Goal: Obtain resource: Download file/media

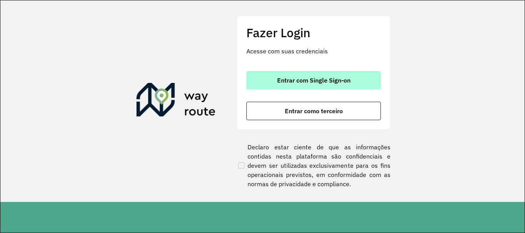
click at [277, 81] on span "Entrar com Single Sign-on" at bounding box center [313, 80] width 73 height 6
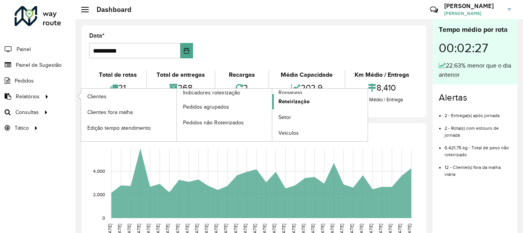
click at [292, 103] on span "Roteirização" at bounding box center [293, 102] width 31 height 8
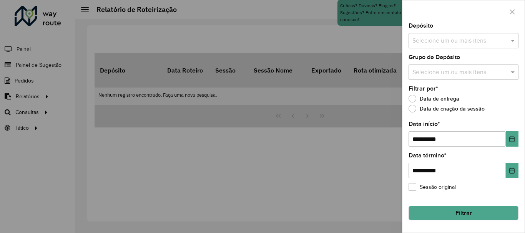
click at [436, 40] on input "text" at bounding box center [460, 41] width 98 height 9
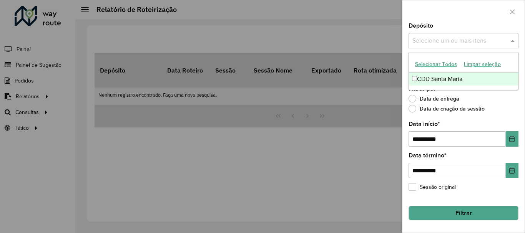
click at [421, 63] on button "Selecionar Todos" at bounding box center [436, 64] width 49 height 12
click at [435, 14] on div at bounding box center [464, 11] width 122 height 23
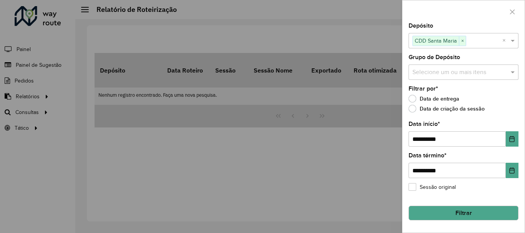
click at [437, 57] on label "Grupo de Depósito" at bounding box center [435, 57] width 52 height 9
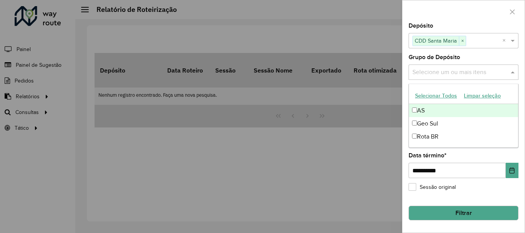
click at [438, 68] on input "text" at bounding box center [460, 72] width 98 height 9
click at [437, 97] on button "Selecionar Todos" at bounding box center [436, 96] width 49 height 12
click at [444, 7] on div at bounding box center [464, 11] width 122 height 23
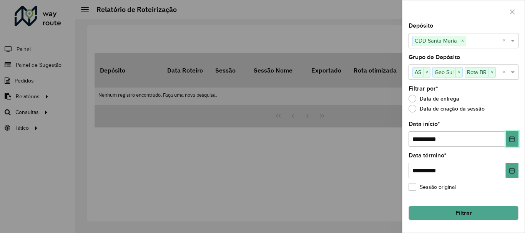
click at [510, 133] on button "Choose Date" at bounding box center [512, 139] width 13 height 15
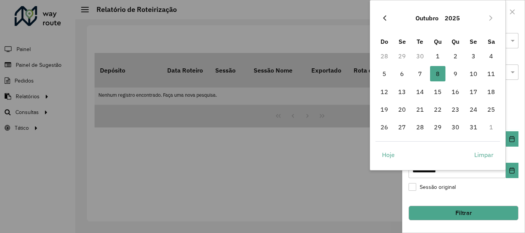
click at [387, 19] on icon "Previous Month" at bounding box center [385, 18] width 6 height 6
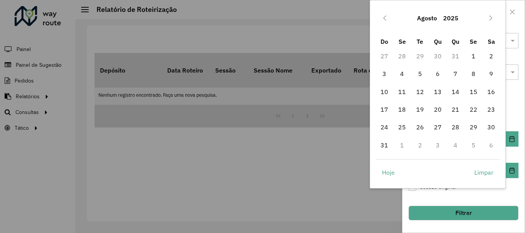
click at [387, 19] on icon "Previous Month" at bounding box center [385, 18] width 6 height 6
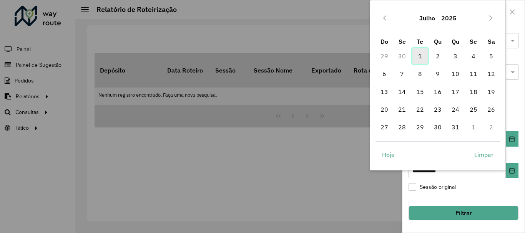
click at [420, 54] on span "1" at bounding box center [420, 55] width 15 height 15
type input "**********"
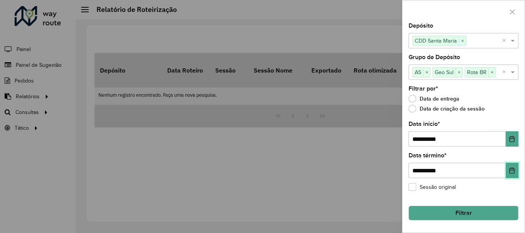
click at [513, 170] on icon "Choose Date" at bounding box center [512, 171] width 6 height 6
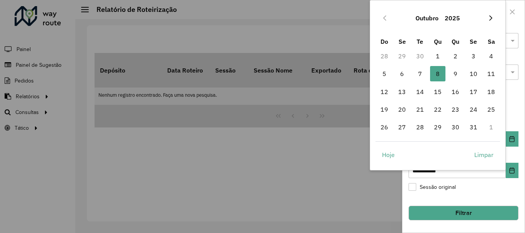
click at [492, 18] on icon "Next Month" at bounding box center [491, 17] width 3 height 5
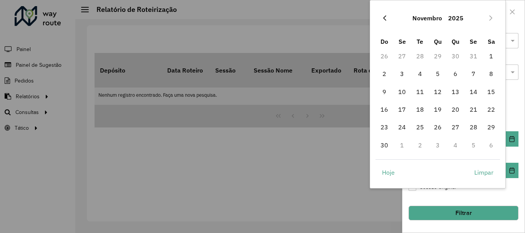
click at [387, 14] on button "Previous Month" at bounding box center [385, 18] width 12 height 12
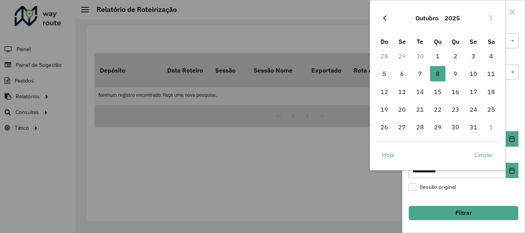
click at [386, 14] on button "Previous Month" at bounding box center [385, 18] width 12 height 12
click at [423, 124] on span "30" at bounding box center [420, 127] width 15 height 15
type input "**********"
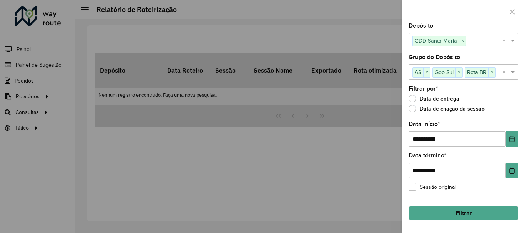
click at [465, 215] on button "Filtrar" at bounding box center [464, 213] width 110 height 15
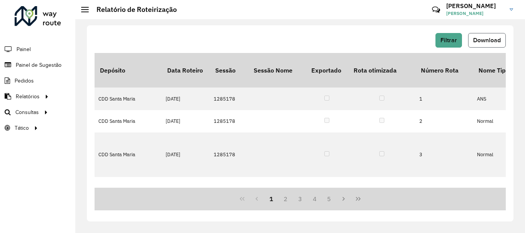
click at [483, 42] on span "Download" at bounding box center [487, 40] width 28 height 7
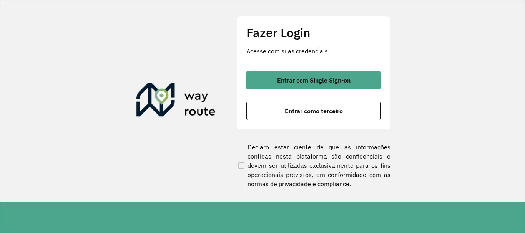
click at [309, 90] on div "Entrar com Single Sign-on Entrar como terceiro" at bounding box center [314, 95] width 135 height 49
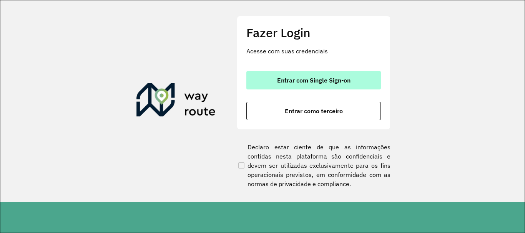
click at [311, 73] on button "Entrar com Single Sign-on" at bounding box center [314, 80] width 135 height 18
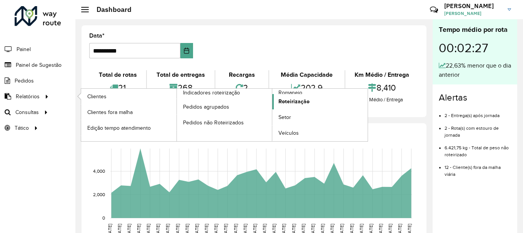
click at [293, 100] on span "Roteirização" at bounding box center [293, 102] width 31 height 8
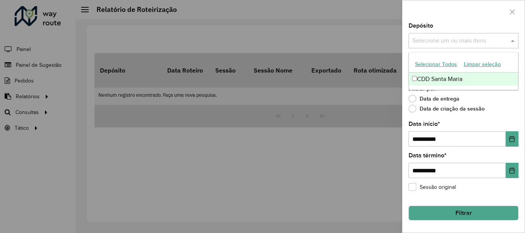
click at [432, 45] on input "text" at bounding box center [460, 41] width 98 height 9
click at [430, 63] on button "Selecionar Todos" at bounding box center [436, 64] width 49 height 12
click at [437, 30] on div "Depósito Selecione um ou mais itens CDD Santa Maria × ×" at bounding box center [464, 35] width 110 height 25
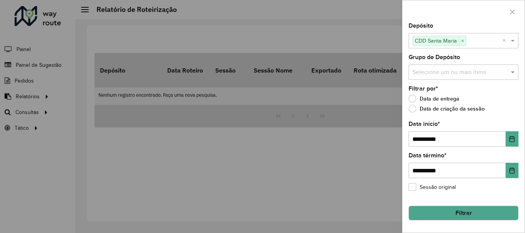
click at [439, 25] on div "Depósito Selecione um ou mais itens CDD Santa Maria × ×" at bounding box center [464, 35] width 110 height 25
click at [438, 61] on label "Grupo de Depósito" at bounding box center [435, 57] width 52 height 9
click at [437, 71] on input "text" at bounding box center [460, 72] width 98 height 9
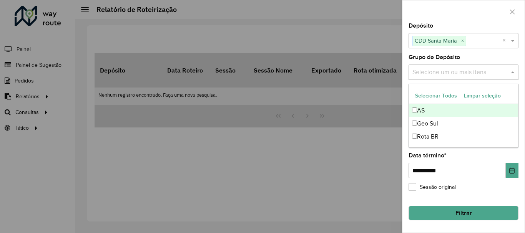
click at [429, 92] on button "Selecionar Todos" at bounding box center [436, 96] width 49 height 12
click at [431, 23] on div at bounding box center [464, 11] width 122 height 23
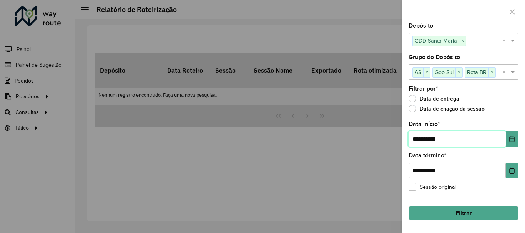
click at [506, 133] on span "**********" at bounding box center [464, 139] width 110 height 15
click at [510, 135] on button "Choose Date" at bounding box center [512, 139] width 13 height 15
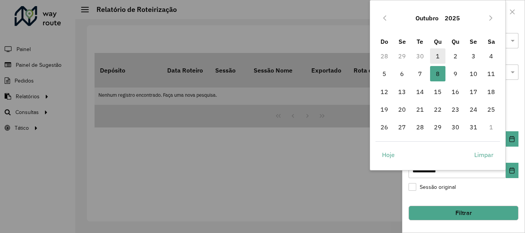
click at [439, 55] on span "1" at bounding box center [437, 55] width 15 height 15
type input "**********"
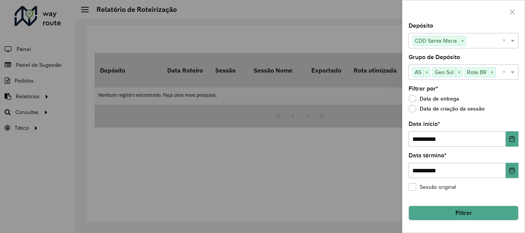
click at [476, 215] on button "Filtrar" at bounding box center [464, 213] width 110 height 15
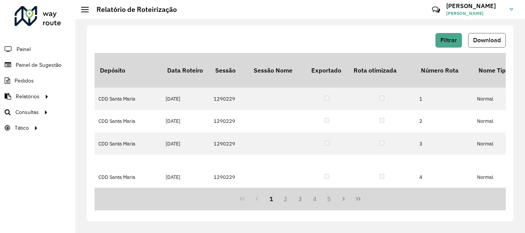
click at [486, 40] on span "Download" at bounding box center [487, 40] width 28 height 7
